Goal: Task Accomplishment & Management: Use online tool/utility

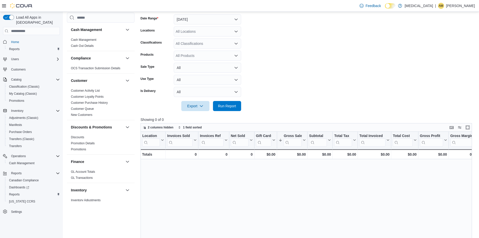
scroll to position [301, 0]
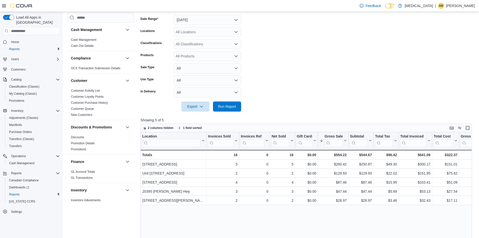
scroll to position [76, 0]
click at [302, 82] on form "Date Range [DATE] Locations All Locations Classifications All Classifications P…" at bounding box center [308, 59] width 335 height 103
click at [317, 69] on form "Date Range [DATE] Locations All Locations Classifications All Classifications P…" at bounding box center [308, 59] width 335 height 103
click at [234, 103] on span "Run Report" at bounding box center [227, 106] width 22 height 10
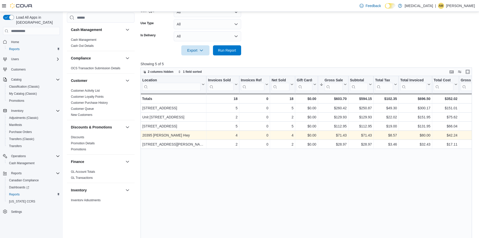
scroll to position [80, 0]
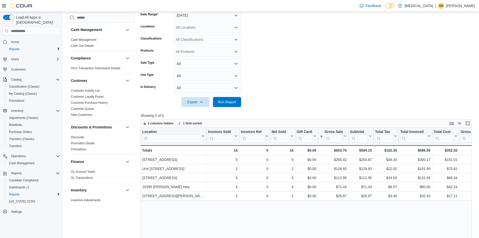
click at [305, 54] on form "Date Range [DATE] Locations All Locations Classifications All Classifications P…" at bounding box center [308, 55] width 335 height 103
click at [362, 33] on form "Date Range [DATE] Locations All Locations Classifications All Classifications P…" at bounding box center [308, 55] width 335 height 103
click at [330, 51] on form "Date Range [DATE] Locations All Locations Classifications All Classifications P…" at bounding box center [308, 55] width 335 height 103
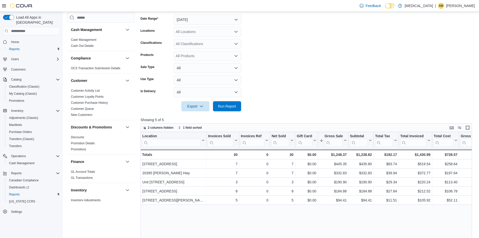
scroll to position [76, 0]
click at [335, 63] on form "Date Range [DATE] Locations All Locations Classifications All Classifications P…" at bounding box center [308, 59] width 335 height 103
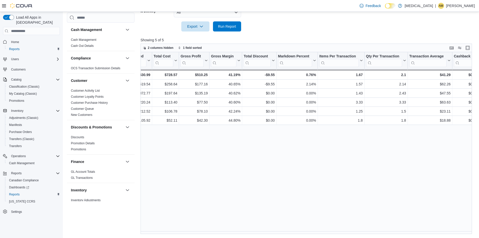
scroll to position [0, 0]
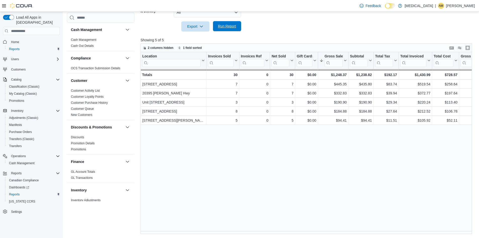
click at [223, 28] on span "Run Report" at bounding box center [227, 26] width 18 height 5
click at [382, 182] on div "Location Click to view column header actions Invoices Sold Click to view column…" at bounding box center [308, 143] width 335 height 182
click at [229, 28] on span "Run Report" at bounding box center [227, 26] width 18 height 5
click at [289, 156] on div "Location Click to view column header actions Invoices Sold Click to view column…" at bounding box center [308, 143] width 335 height 182
click at [225, 24] on span "Run Report" at bounding box center [227, 26] width 22 height 10
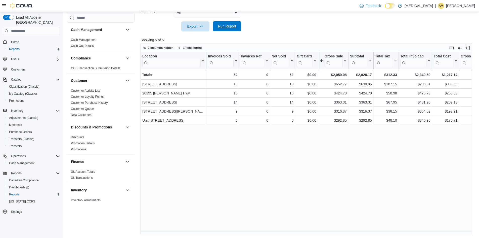
click at [225, 28] on span "Run Report" at bounding box center [227, 26] width 18 height 5
click at [337, 172] on div "Location Click to view column header actions Invoices Sold Click to view column…" at bounding box center [308, 143] width 335 height 182
click at [221, 27] on span "Run Report" at bounding box center [227, 26] width 18 height 5
click at [284, 156] on div "Location Click to view column header actions Invoices Sold Click to view column…" at bounding box center [308, 143] width 335 height 182
click at [230, 26] on span "Run Report" at bounding box center [227, 26] width 18 height 5
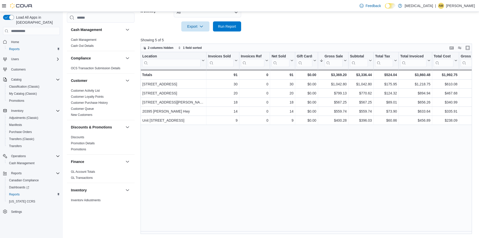
click at [266, 145] on div "Location Click to view column header actions Invoices Sold Click to view column…" at bounding box center [308, 143] width 335 height 182
click at [268, 145] on div "Location Click to view column header actions Invoices Sold Click to view column…" at bounding box center [308, 143] width 335 height 182
